Goal: Task Accomplishment & Management: Manage account settings

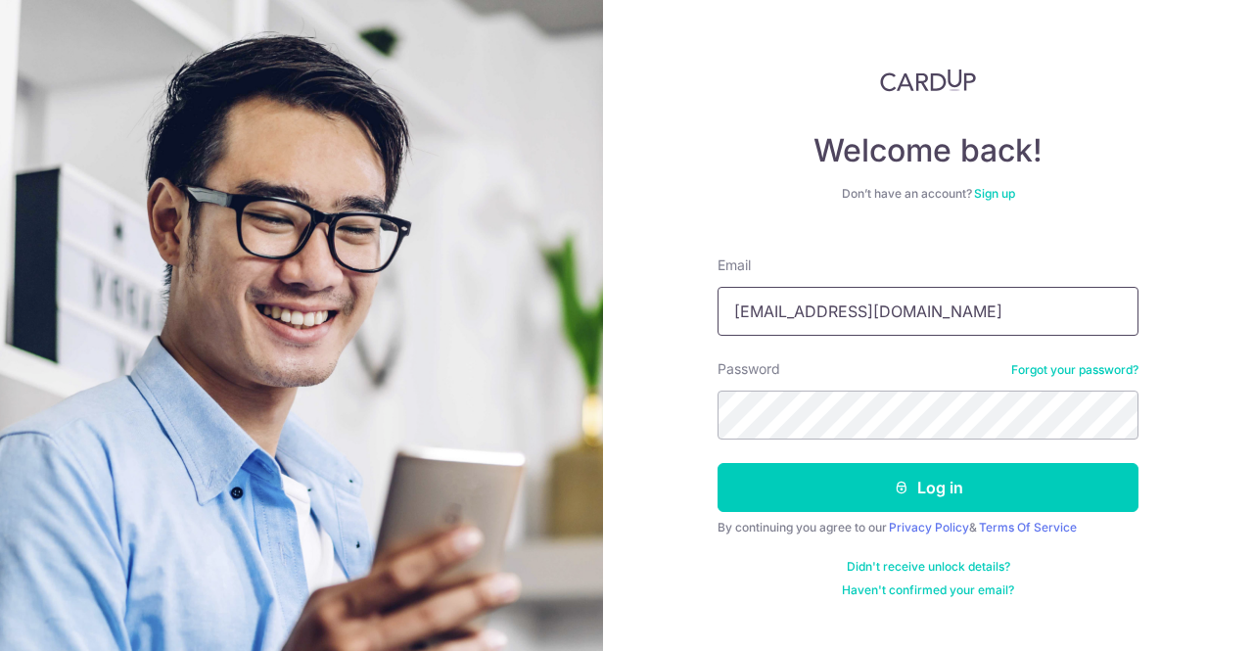
click at [920, 306] on input "[EMAIL_ADDRESS][DOMAIN_NAME]" at bounding box center [927, 311] width 421 height 49
drag, startPoint x: 963, startPoint y: 308, endPoint x: 635, endPoint y: 336, distance: 329.0
click at [635, 336] on div "Welcome back! Don’t have an account? Sign up Email ashikamehta1990@gmail.com Pa…" at bounding box center [928, 325] width 650 height 651
type input "[EMAIL_ADDRESS][DOMAIN_NAME]"
click at [613, 426] on div "Welcome back! Don’t have an account? Sign up Email ashika.mehta@claypondadvisor…" at bounding box center [928, 325] width 650 height 651
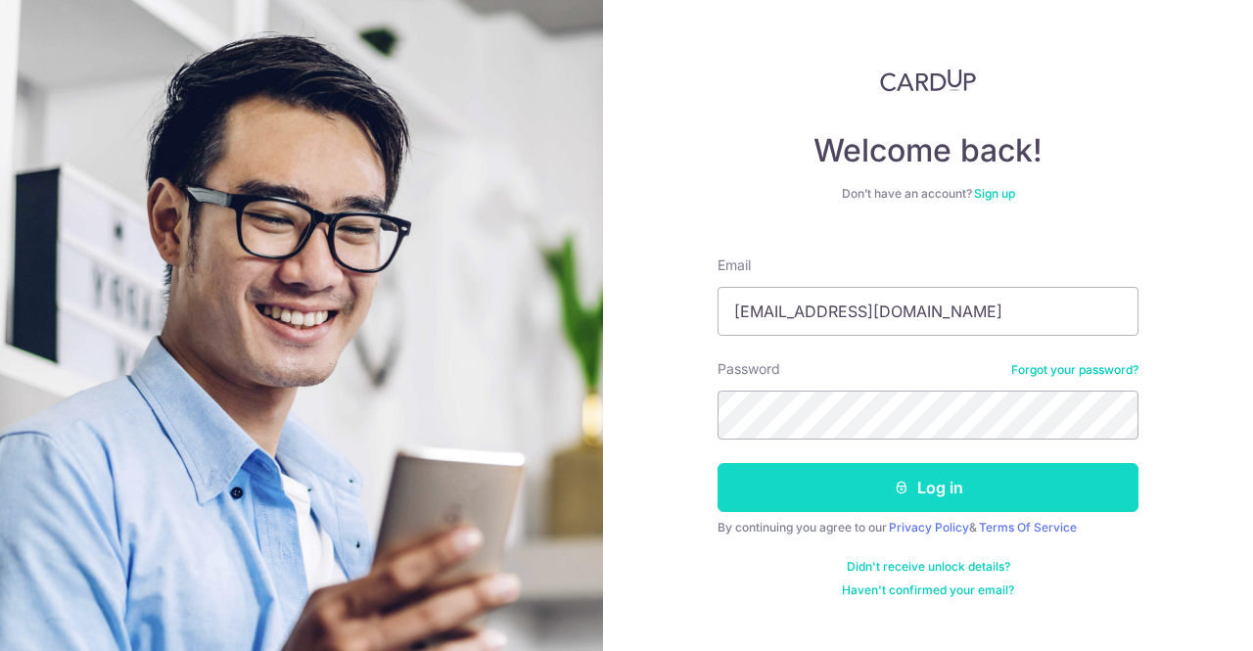
click at [777, 488] on button "Log in" at bounding box center [927, 487] width 421 height 49
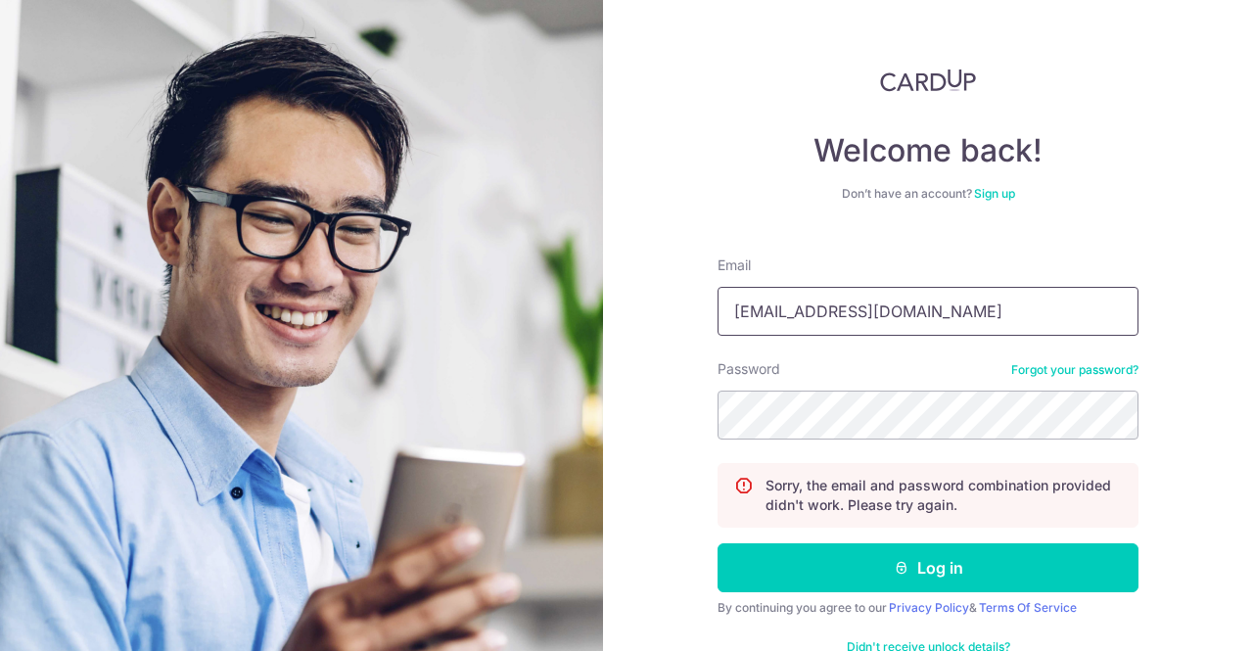
click at [924, 298] on input "[EMAIL_ADDRESS][DOMAIN_NAME]" at bounding box center [927, 311] width 421 height 49
drag, startPoint x: 960, startPoint y: 306, endPoint x: 720, endPoint y: 314, distance: 239.9
click at [720, 314] on input "[EMAIL_ADDRESS][DOMAIN_NAME]" at bounding box center [927, 311] width 421 height 49
type input "[EMAIL_ADDRESS][DOMAIN_NAME]"
click at [602, 405] on section "Welcome back! Don’t have an account? Sign up Email [EMAIL_ADDRESS][DOMAIN_NAME]…" at bounding box center [626, 325] width 1253 height 651
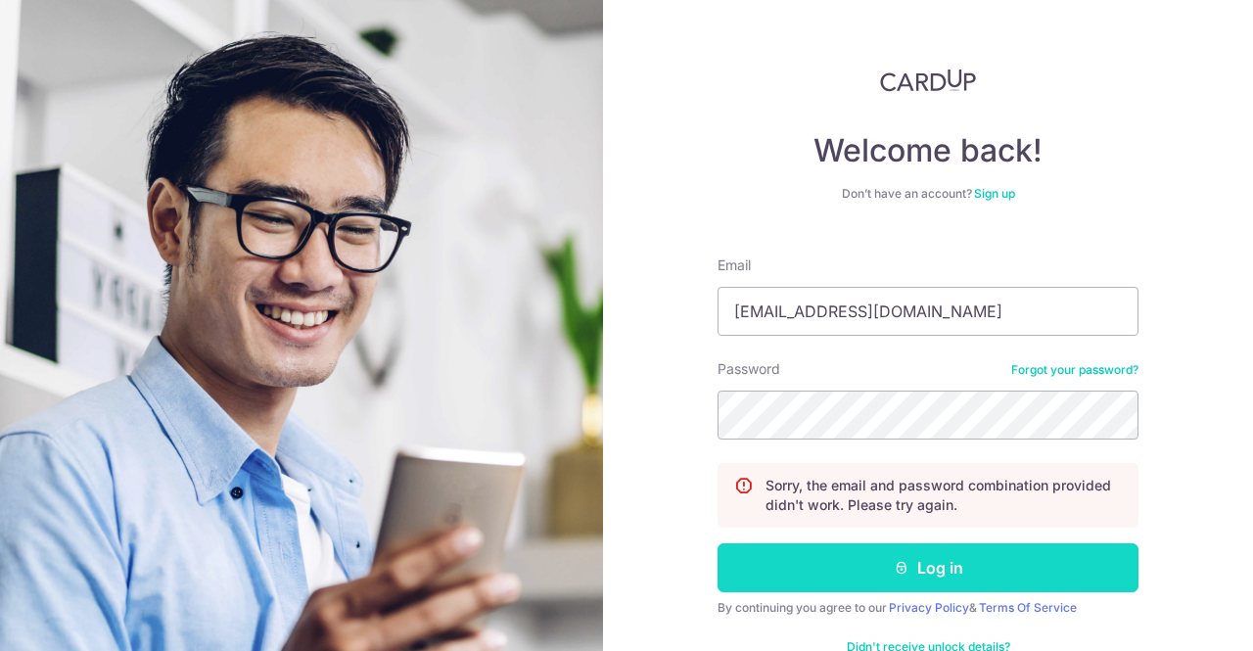
click at [809, 559] on button "Log in" at bounding box center [927, 567] width 421 height 49
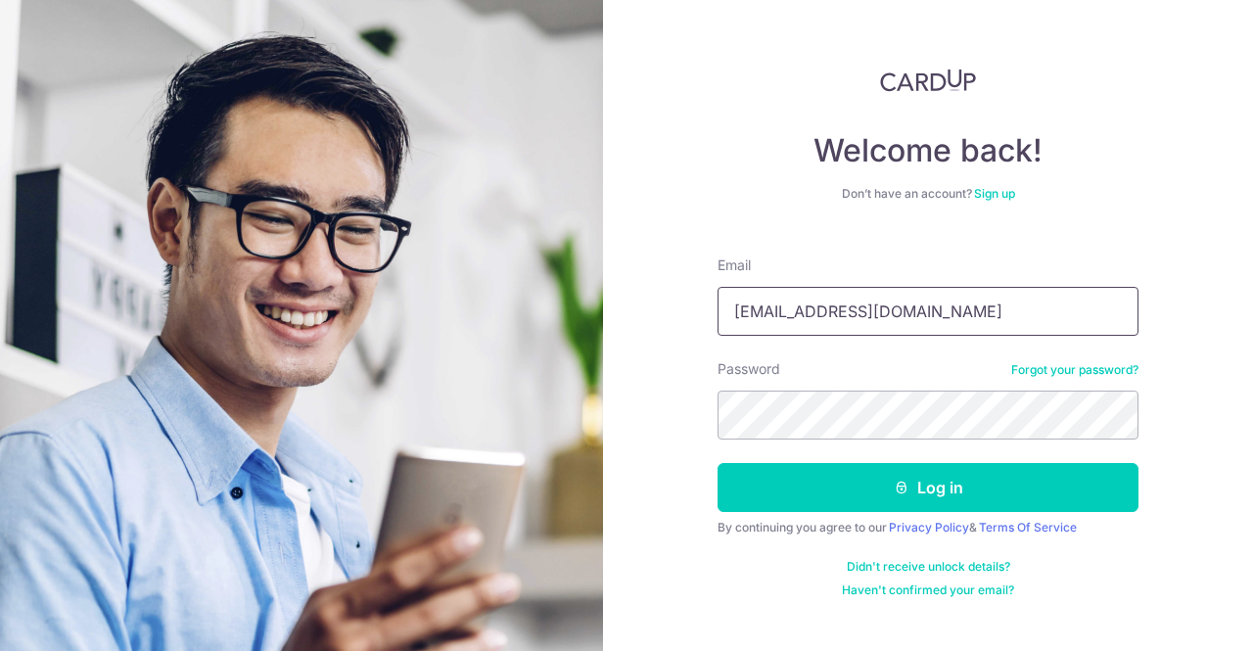
drag, startPoint x: 918, startPoint y: 320, endPoint x: 544, endPoint y: 342, distance: 374.4
click at [544, 342] on section "Welcome back! Don’t have an account? Sign up Email [EMAIL_ADDRESS][DOMAIN_NAME]…" at bounding box center [626, 325] width 1253 height 651
click at [951, 314] on input "[EMAIL_ADDRESS][DOMAIN_NAME]" at bounding box center [927, 311] width 421 height 49
drag, startPoint x: 951, startPoint y: 314, endPoint x: 721, endPoint y: 329, distance: 230.4
click at [721, 329] on input "[EMAIL_ADDRESS][DOMAIN_NAME]" at bounding box center [927, 311] width 421 height 49
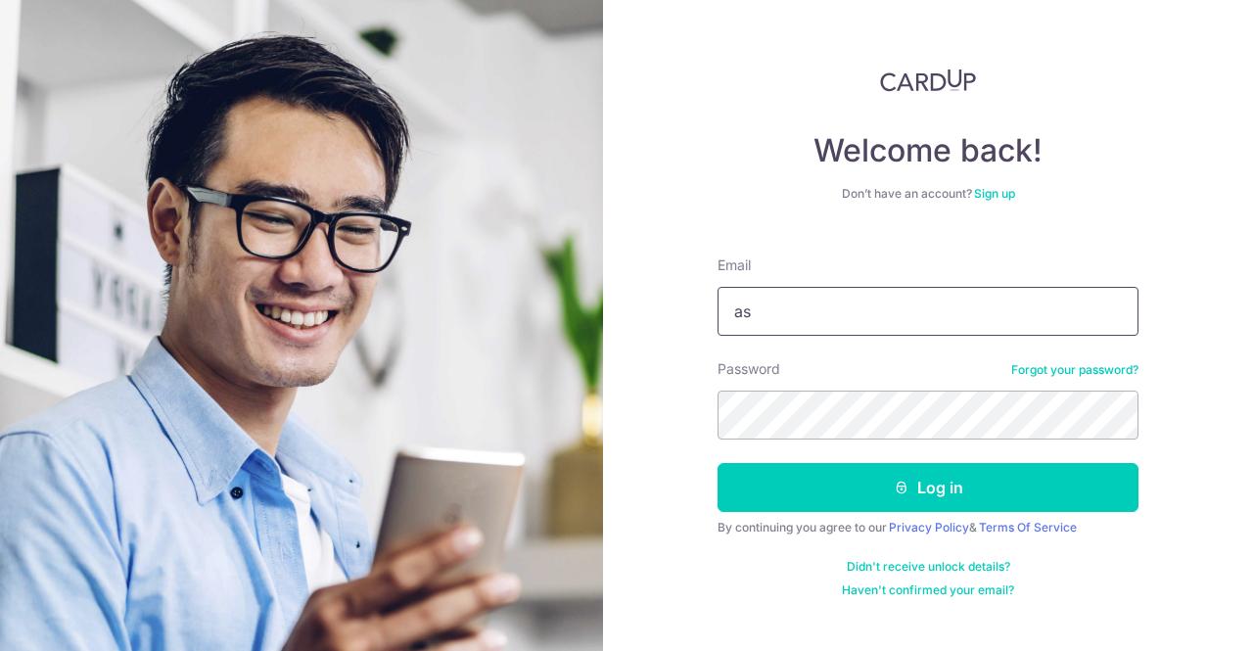
type input "as"
click at [695, 186] on div "Welcome back! Don’t have an account? Sign up Email as Password Forgot your pass…" at bounding box center [928, 325] width 650 height 651
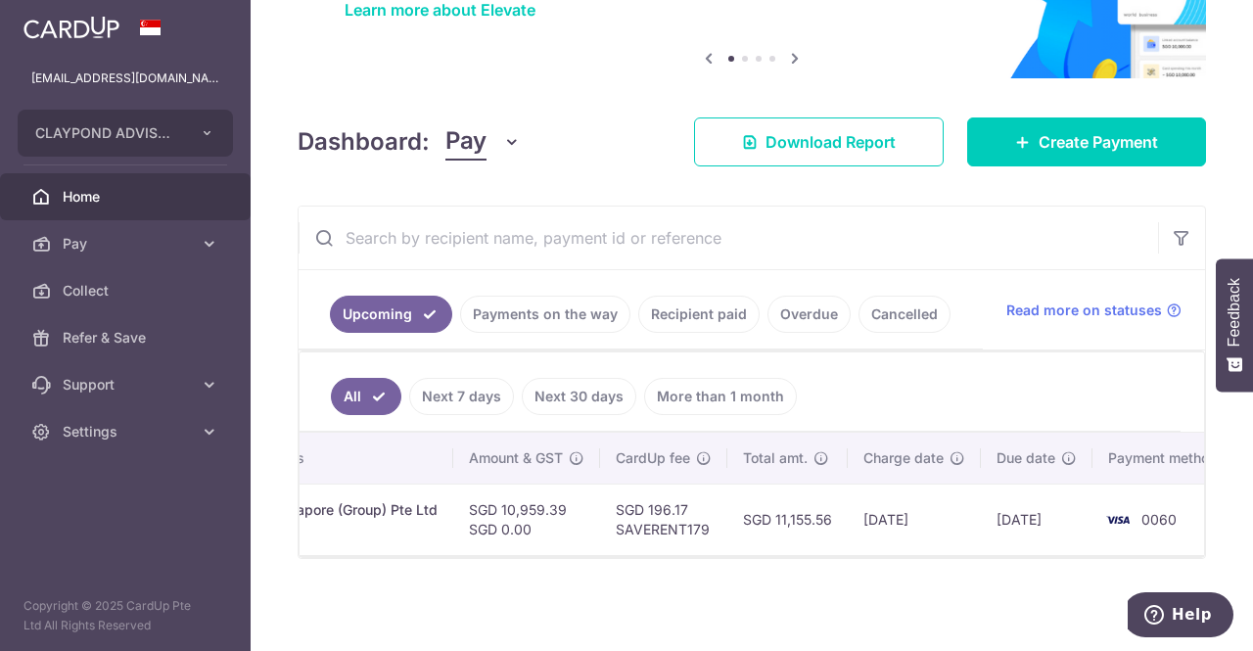
scroll to position [0, 553]
